Goal: Task Accomplishment & Management: Complete application form

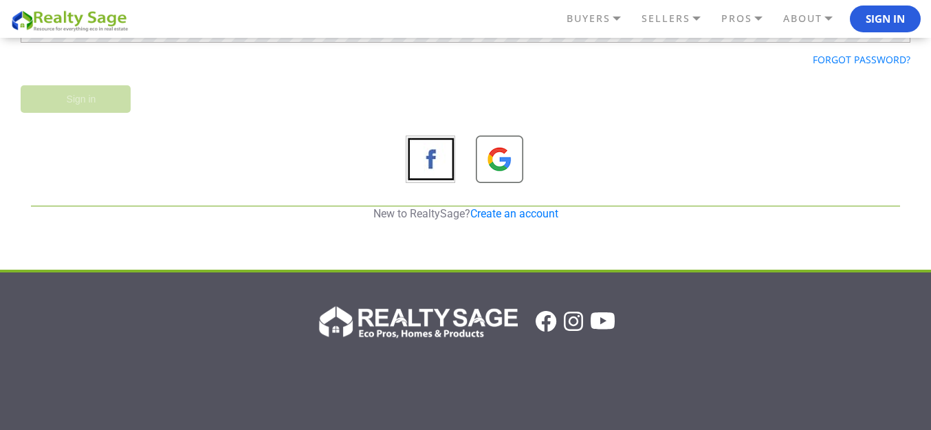
scroll to position [206, 0]
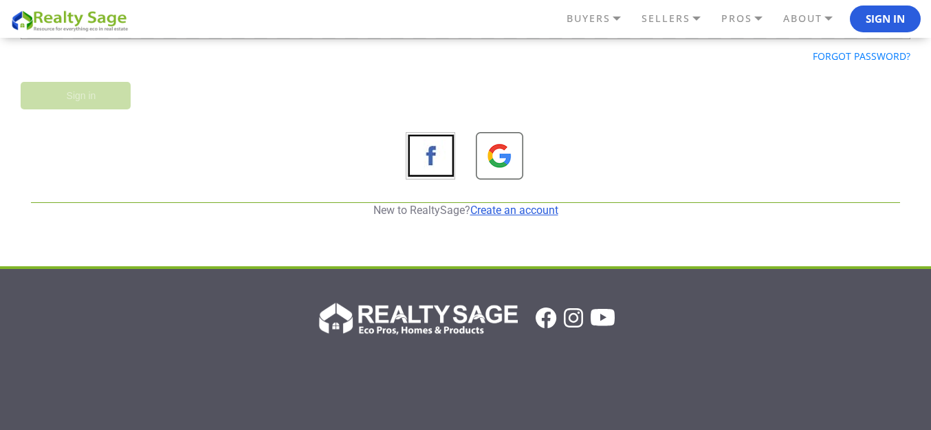
click at [516, 213] on link "Create an account" at bounding box center [514, 210] width 88 height 13
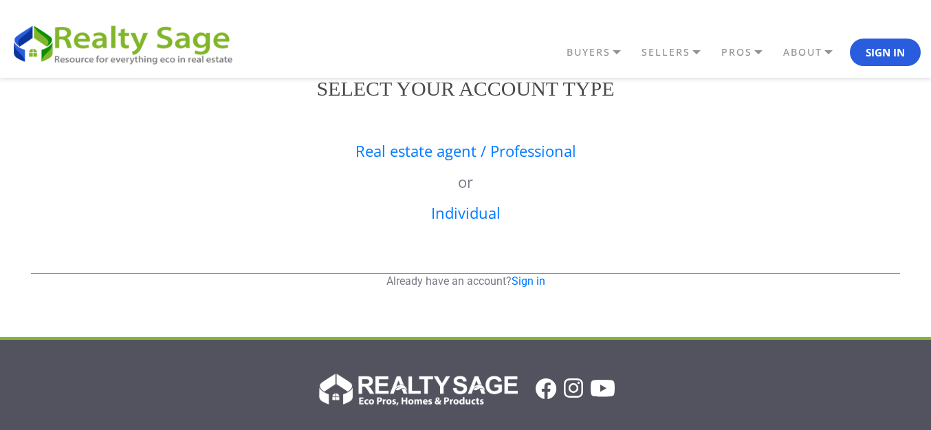
scroll to position [0, 0]
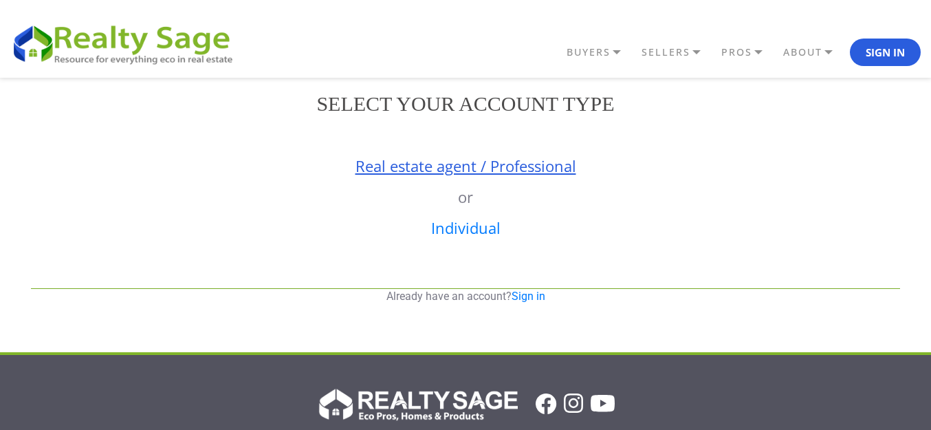
click at [453, 165] on link "Real estate agent / Professional" at bounding box center [466, 165] width 221 height 21
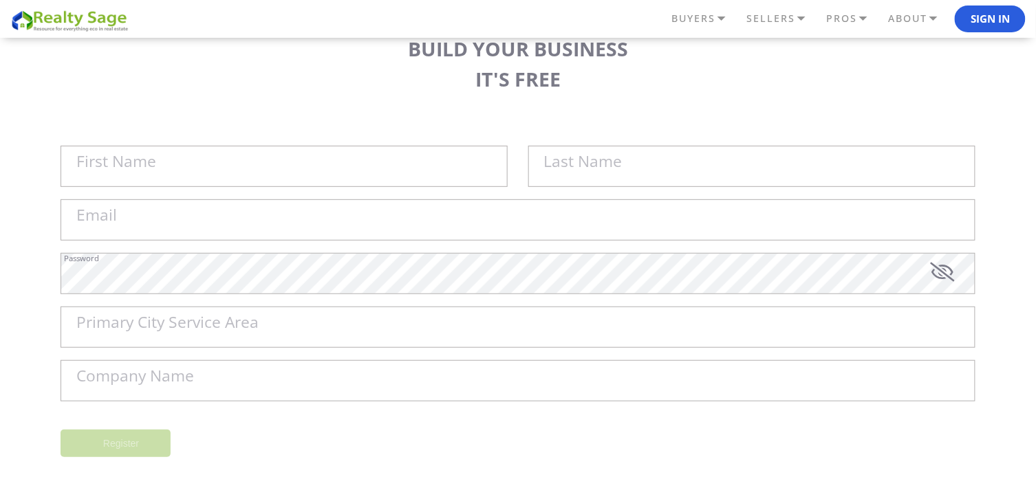
scroll to position [229, 0]
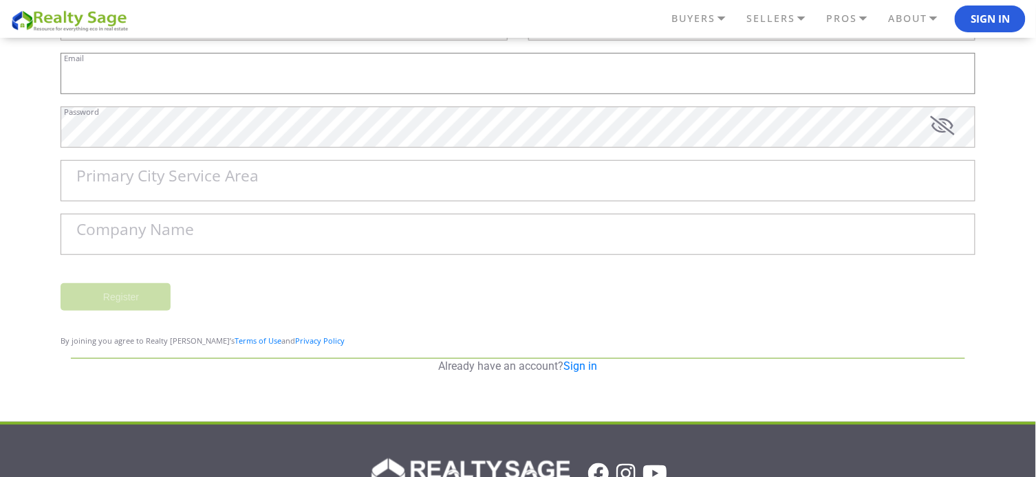
type input "[EMAIL_ADDRESS][DOMAIN_NAME]"
type input "[GEOGRAPHIC_DATA]"
drag, startPoint x: 221, startPoint y: 398, endPoint x: 228, endPoint y: 389, distance: 10.3
click at [224, 393] on div "REALTY SAGE Sign in Email Password Forgot password? Sign in New to RealtySage? …" at bounding box center [518, 125] width 1036 height 553
type input "Sell My House Fast [US_STATE] | As Is Cash Home Buyers [GEOGRAPHIC_DATA]"
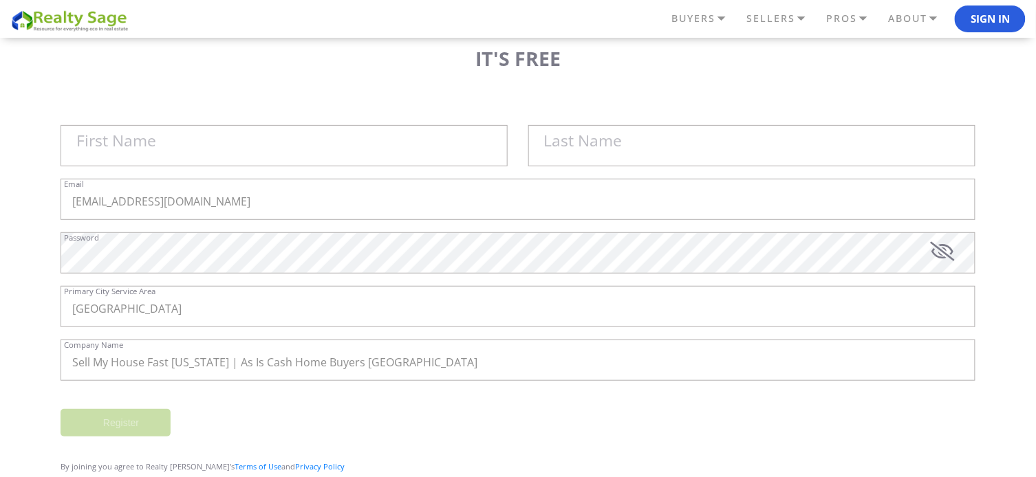
scroll to position [0, 0]
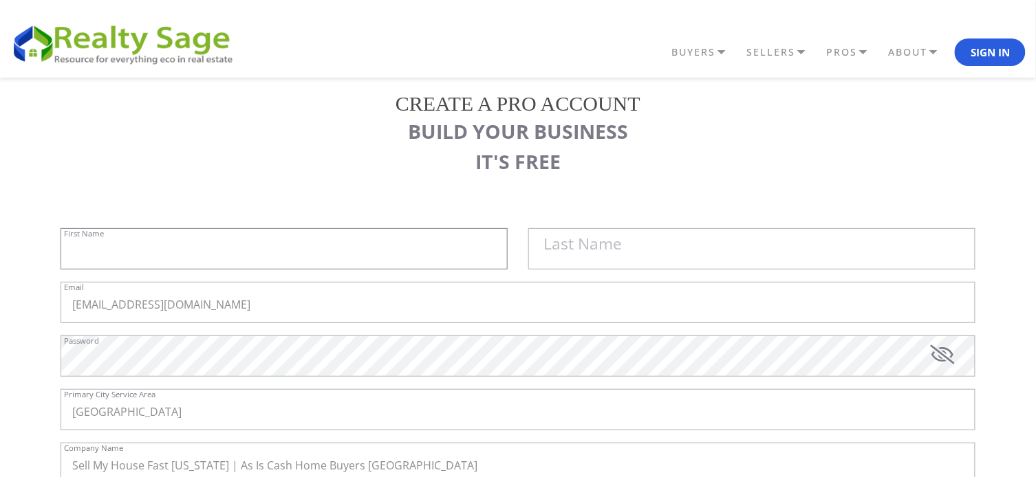
click at [349, 252] on input "First Name" at bounding box center [284, 248] width 447 height 41
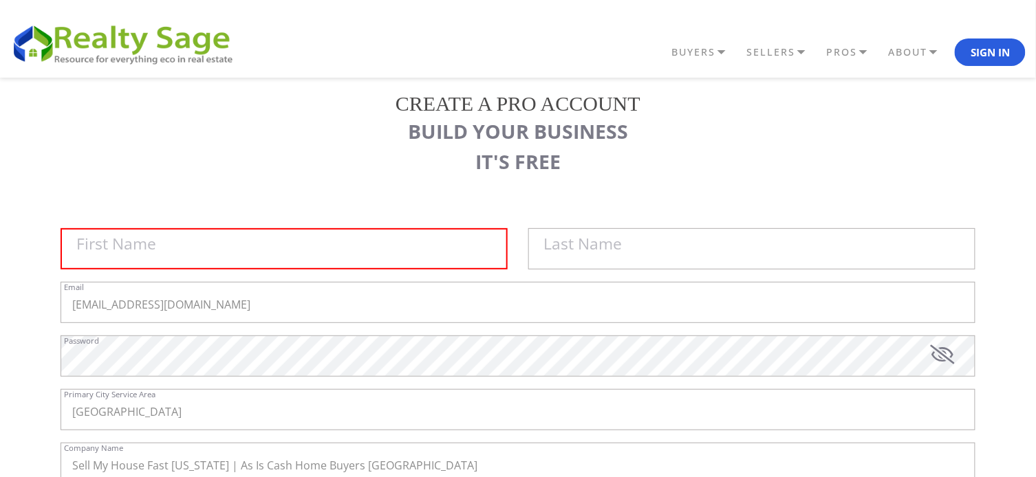
type input "Will"
type input "Green"
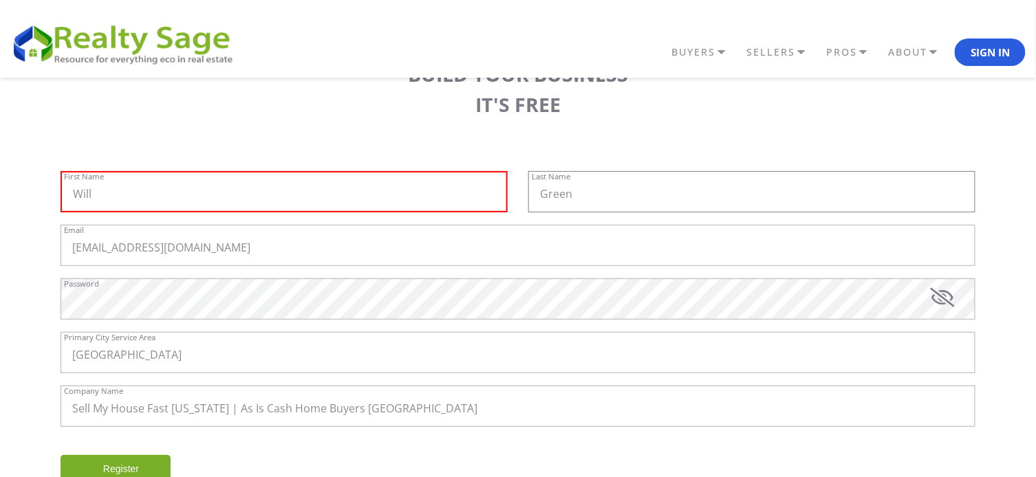
scroll to position [54, 0]
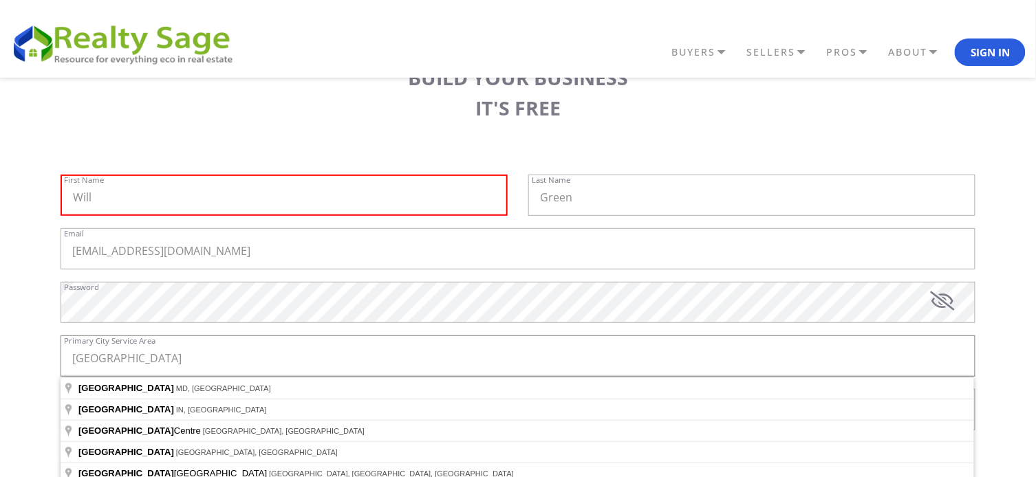
click at [195, 367] on input "[GEOGRAPHIC_DATA]" at bounding box center [518, 356] width 915 height 41
type input "[GEOGRAPHIC_DATA], [GEOGRAPHIC_DATA], [GEOGRAPHIC_DATA]"
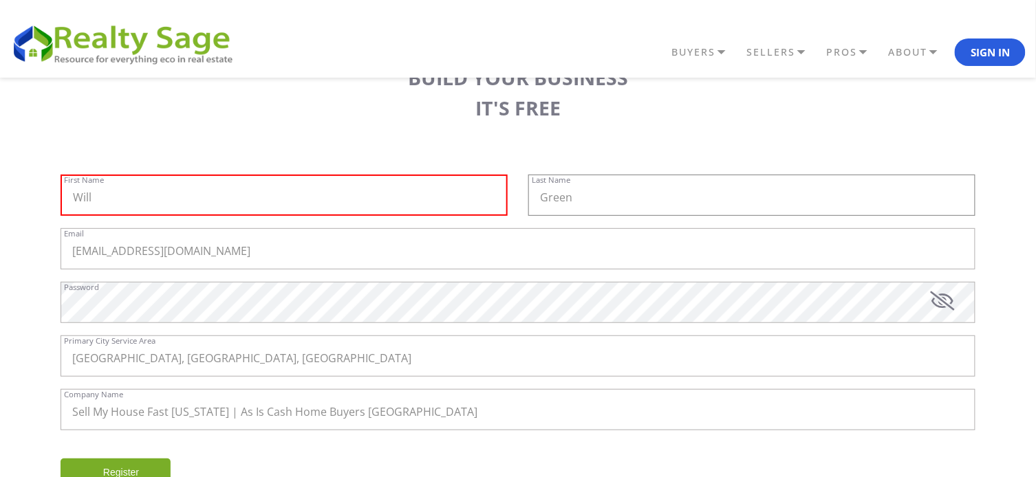
click at [620, 200] on input "Green" at bounding box center [751, 195] width 447 height 41
click at [512, 270] on div "[EMAIL_ADDRESS][DOMAIN_NAME] Email" at bounding box center [518, 255] width 915 height 54
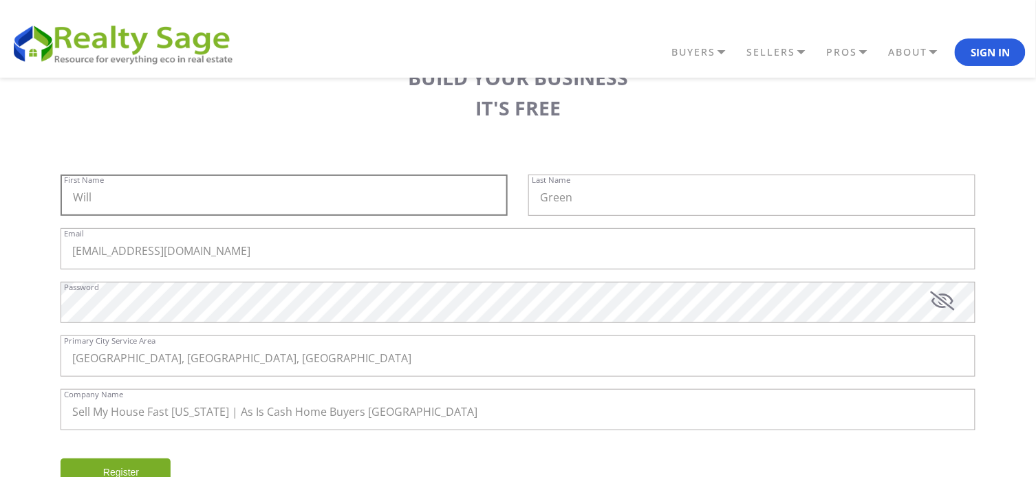
drag, startPoint x: 132, startPoint y: 193, endPoint x: 0, endPoint y: 195, distance: 132.1
click at [0, 195] on div "REALTY SAGE Sign in Email Password Forgot password? Sign in New to RealtySage? …" at bounding box center [518, 300] width 1036 height 553
paste input "Will"
type input "Will"
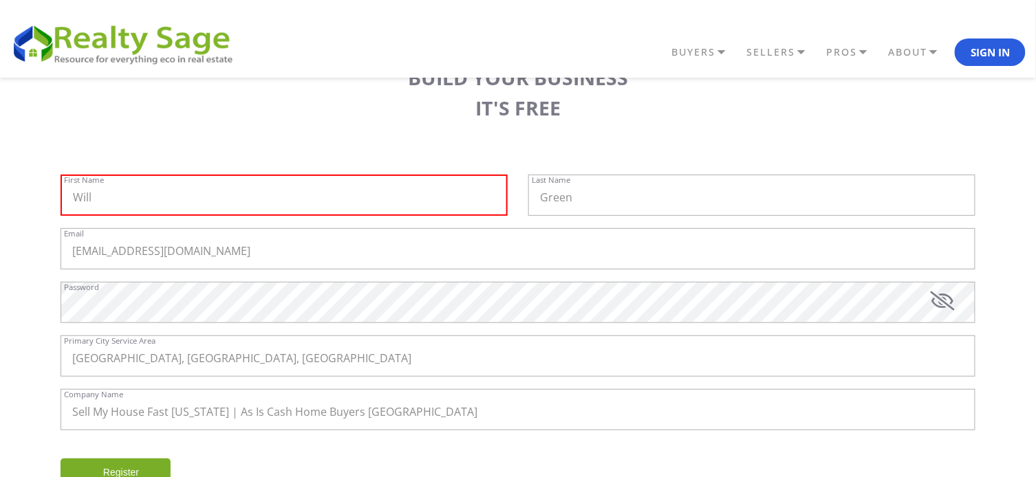
click at [0, 181] on div "REALTY SAGE Sign in Email Password Forgot password? Sign in New to RealtySage? …" at bounding box center [518, 300] width 1036 height 553
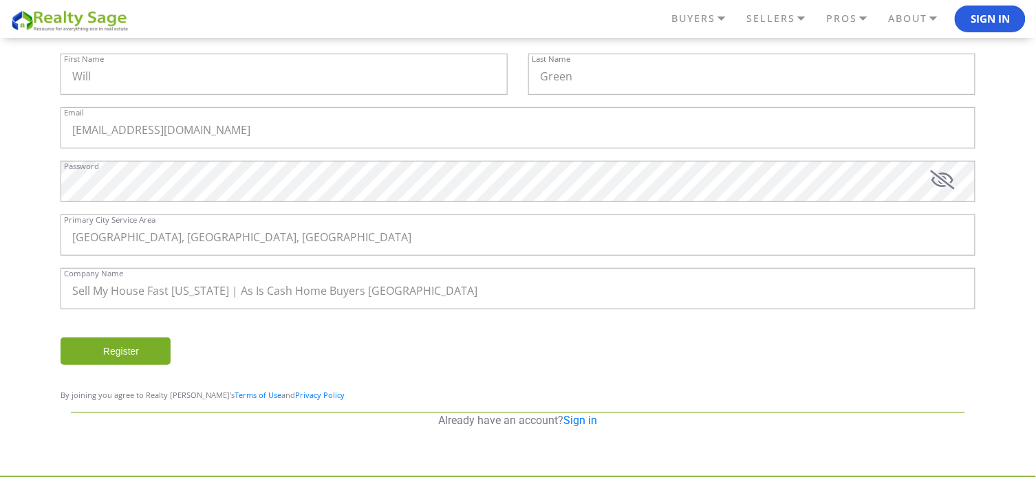
scroll to position [160, 0]
